Goal: Task Accomplishment & Management: Manage account settings

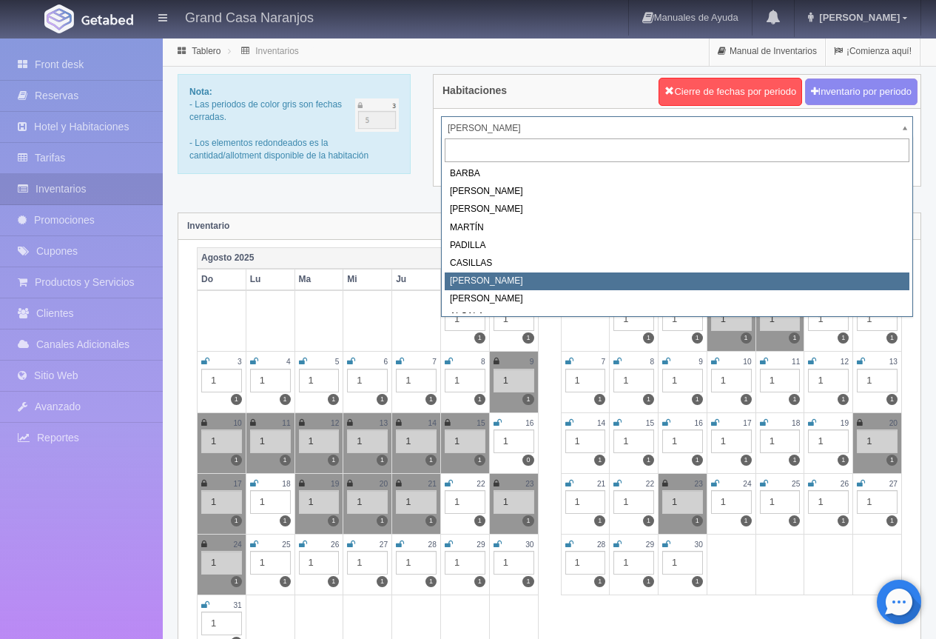
select select "2066"
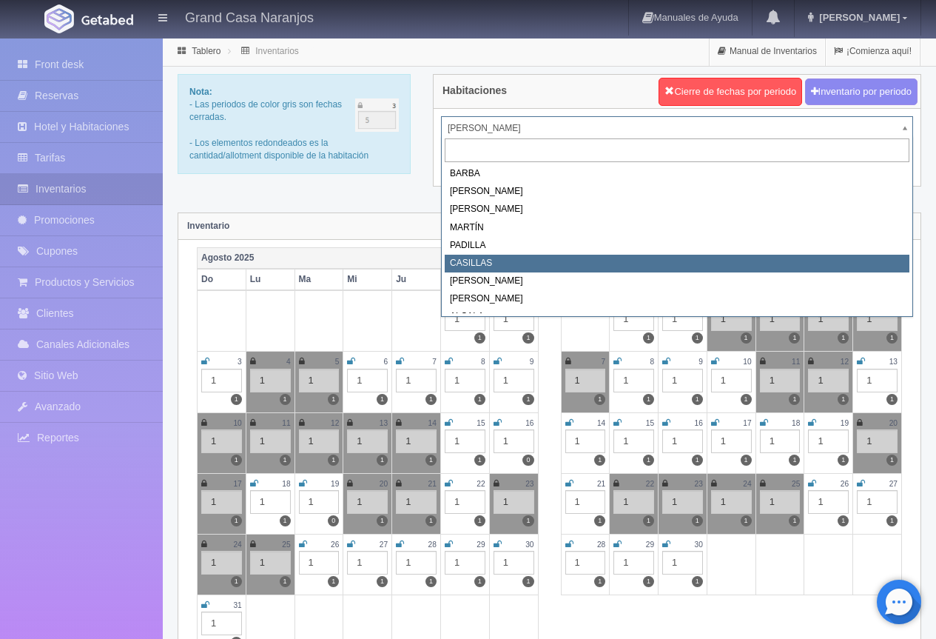
select select "2065"
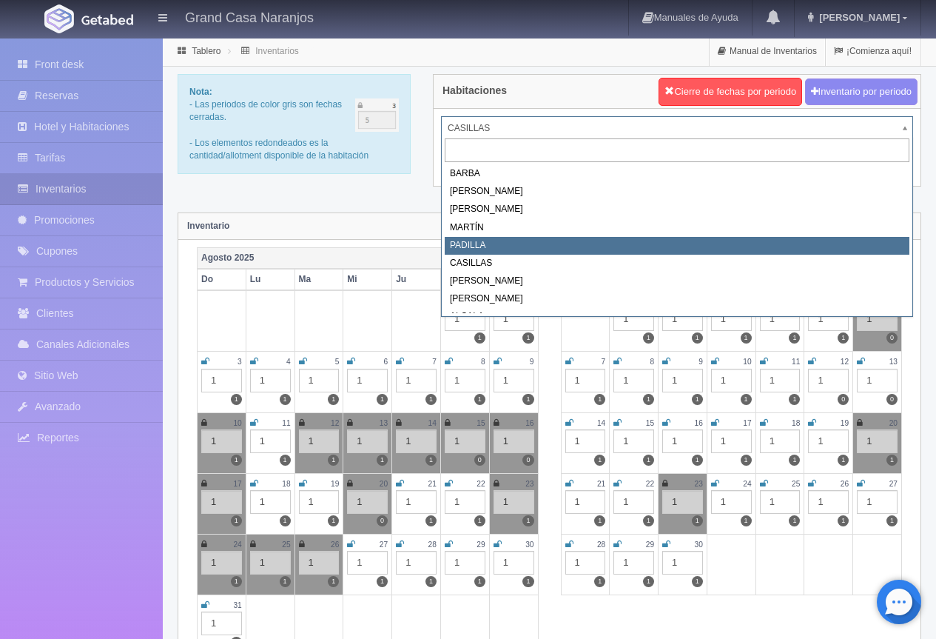
select select "2064"
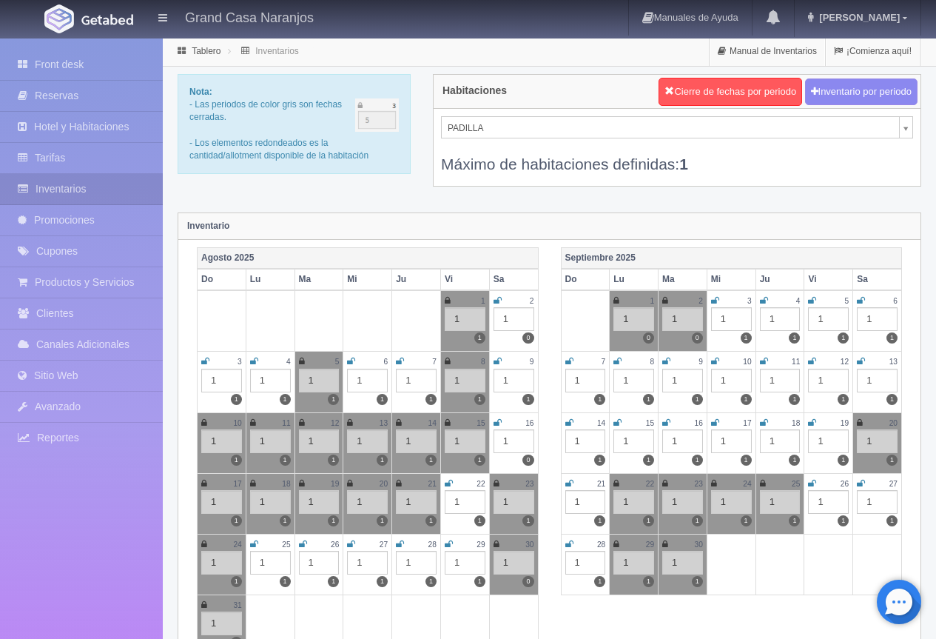
click at [252, 545] on icon at bounding box center [254, 543] width 8 height 9
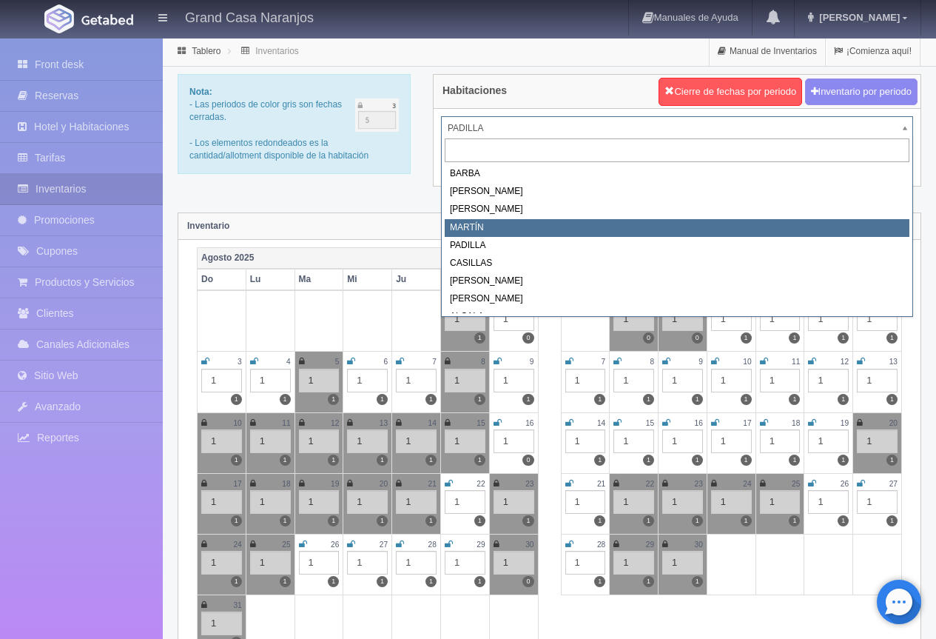
select select "2063"
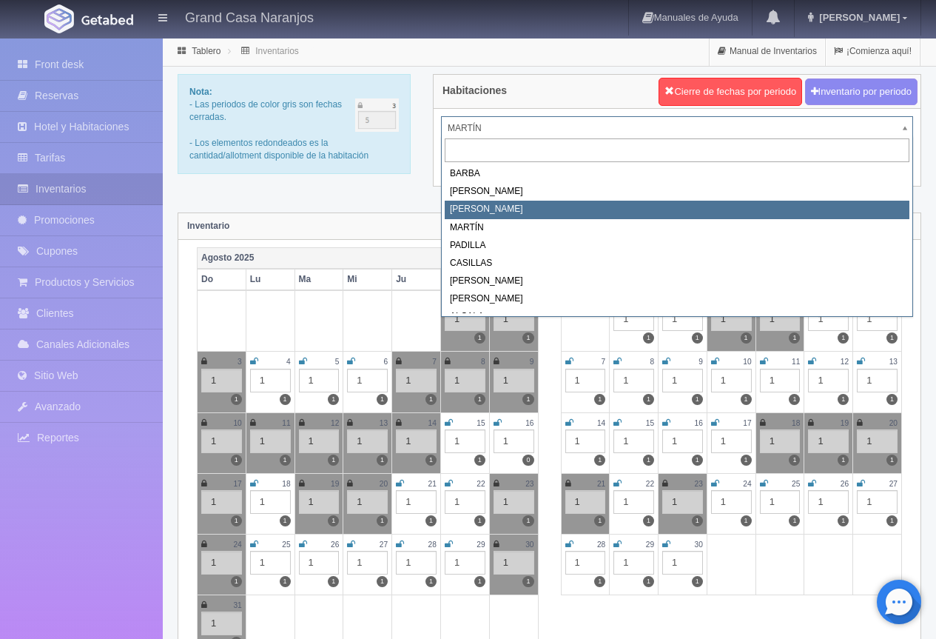
select select "2062"
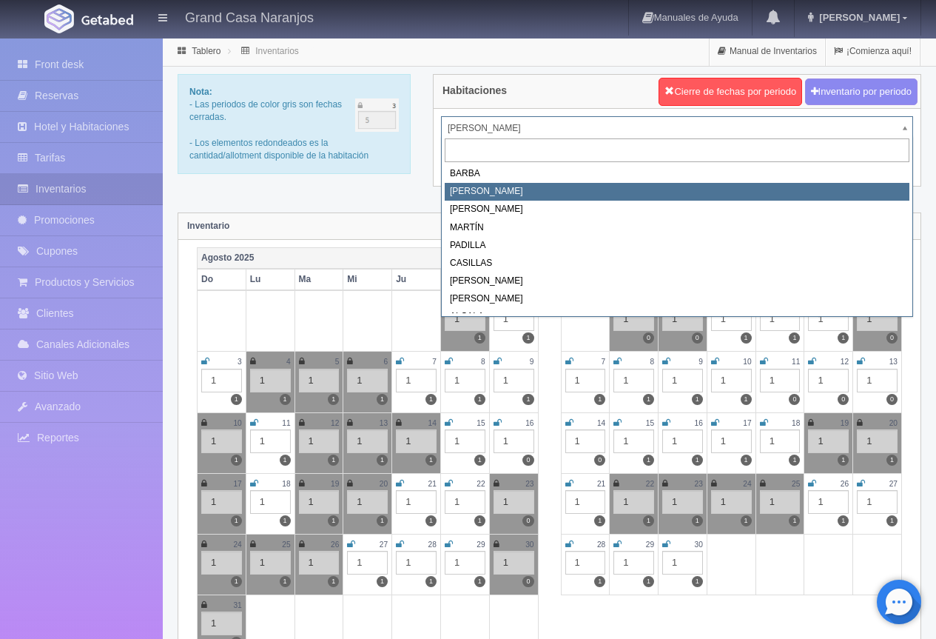
select select "2060"
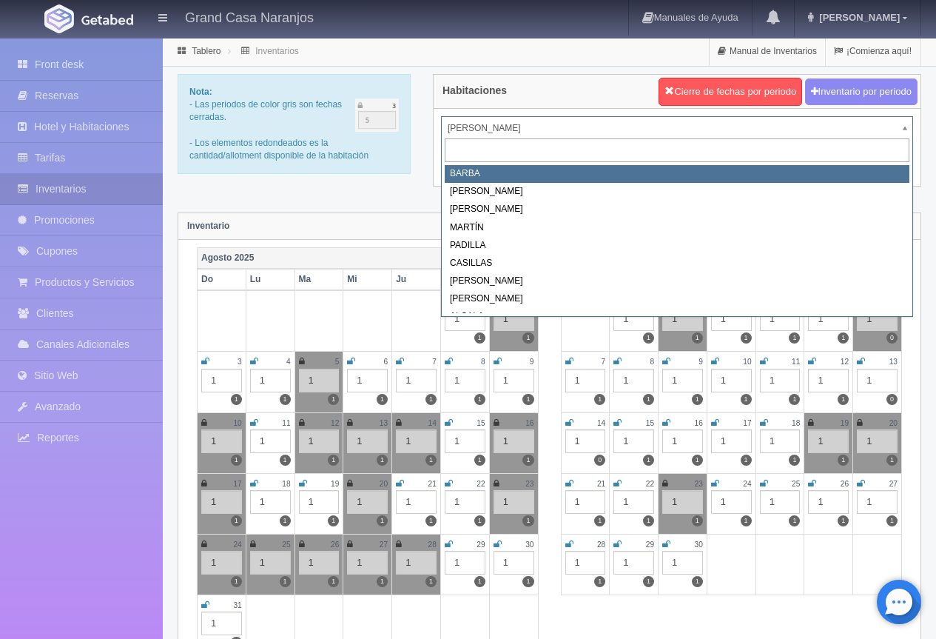
select select "2058"
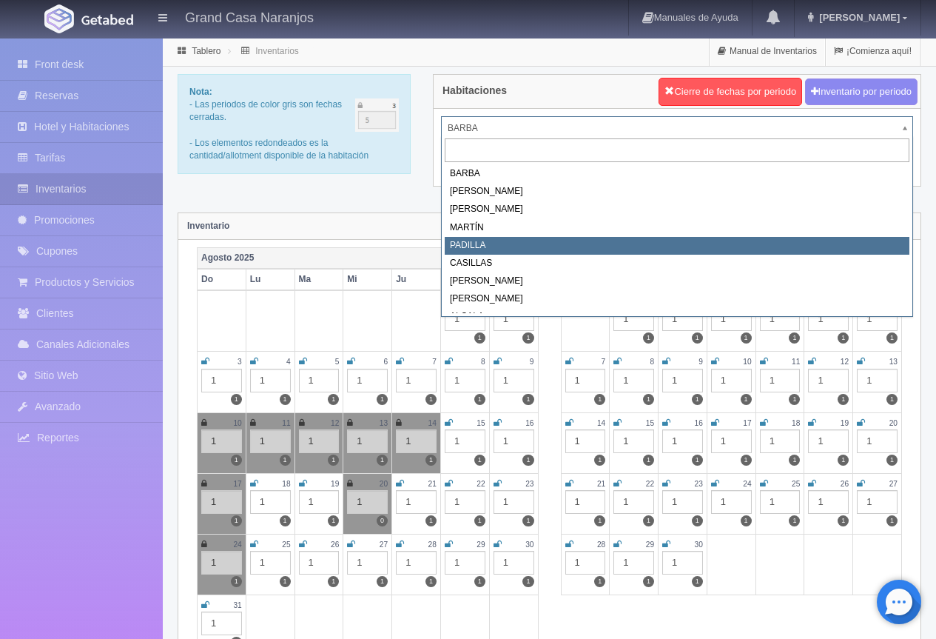
select select "2064"
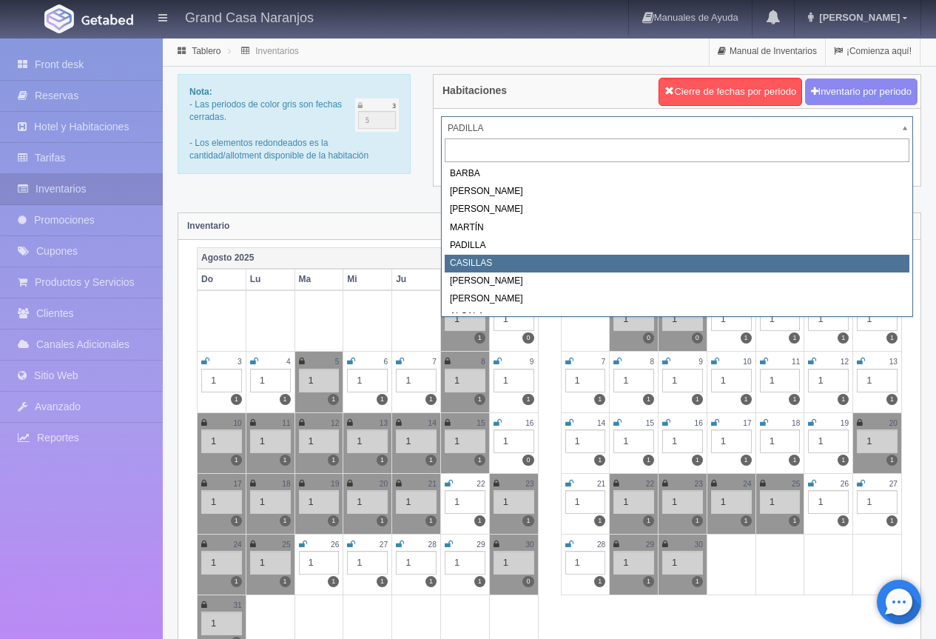
select select "2065"
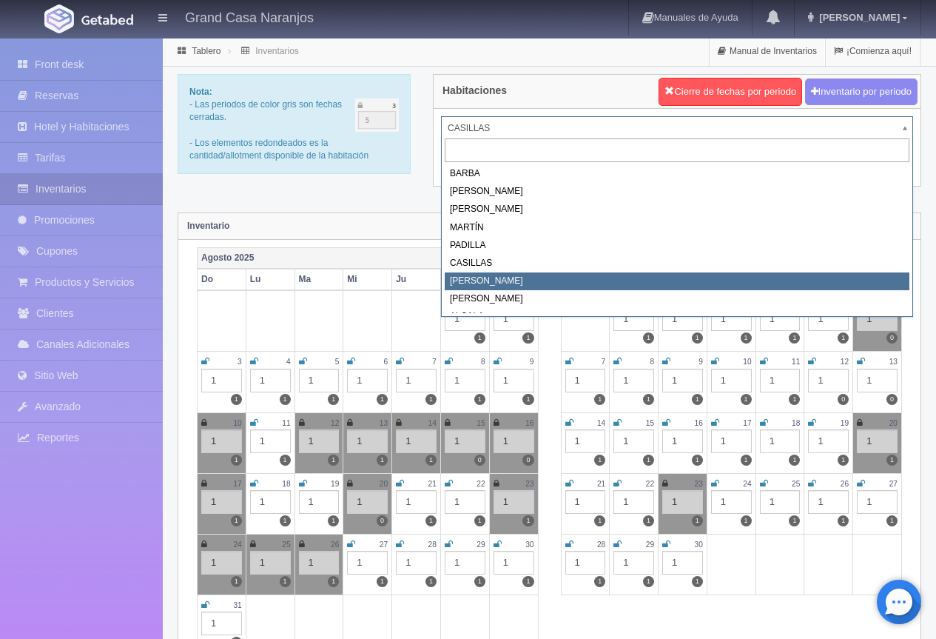
select select "2066"
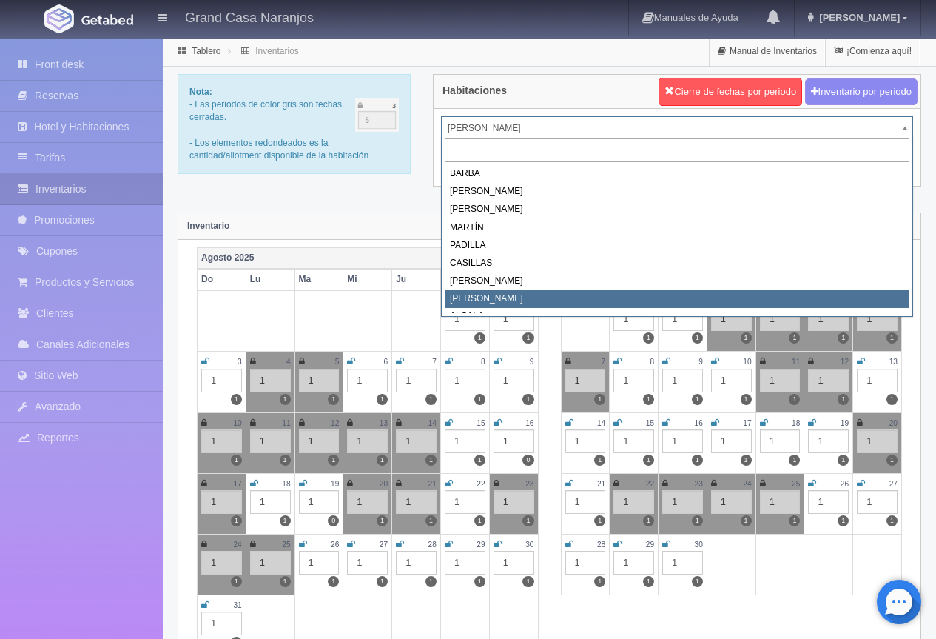
select select "2067"
